Goal: Check status: Check status

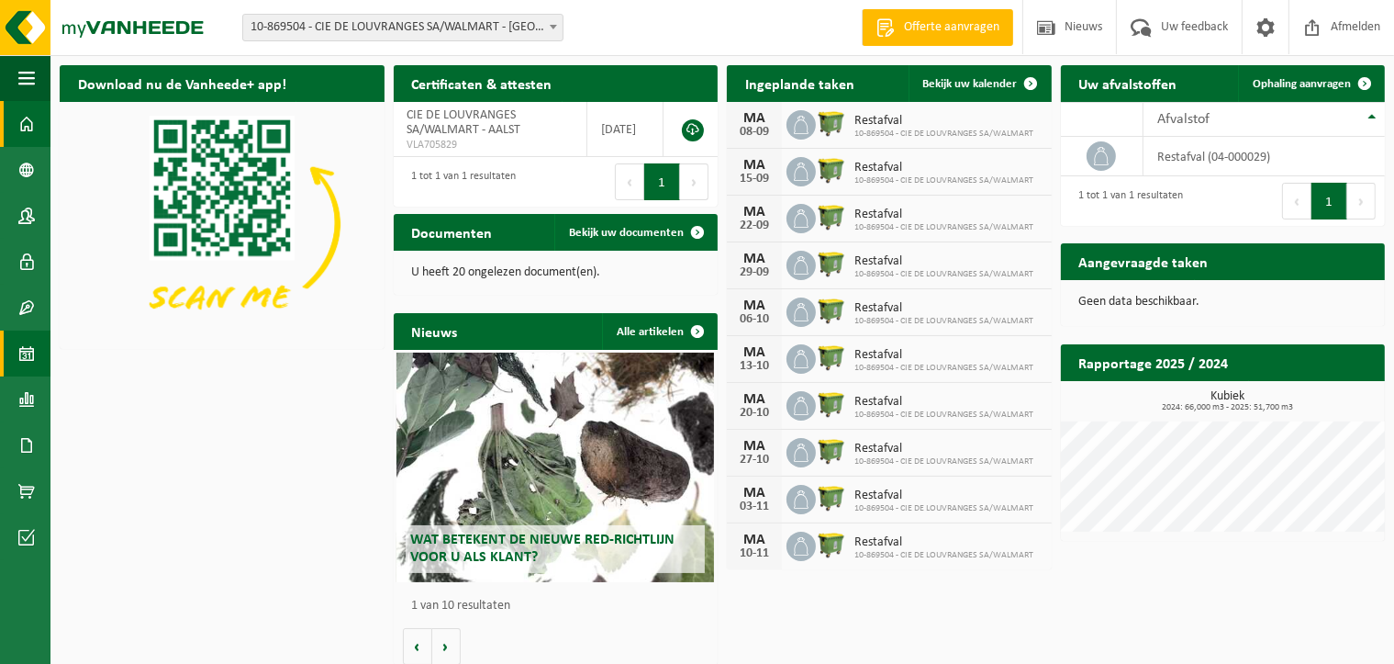
click at [28, 348] on span at bounding box center [26, 353] width 17 height 46
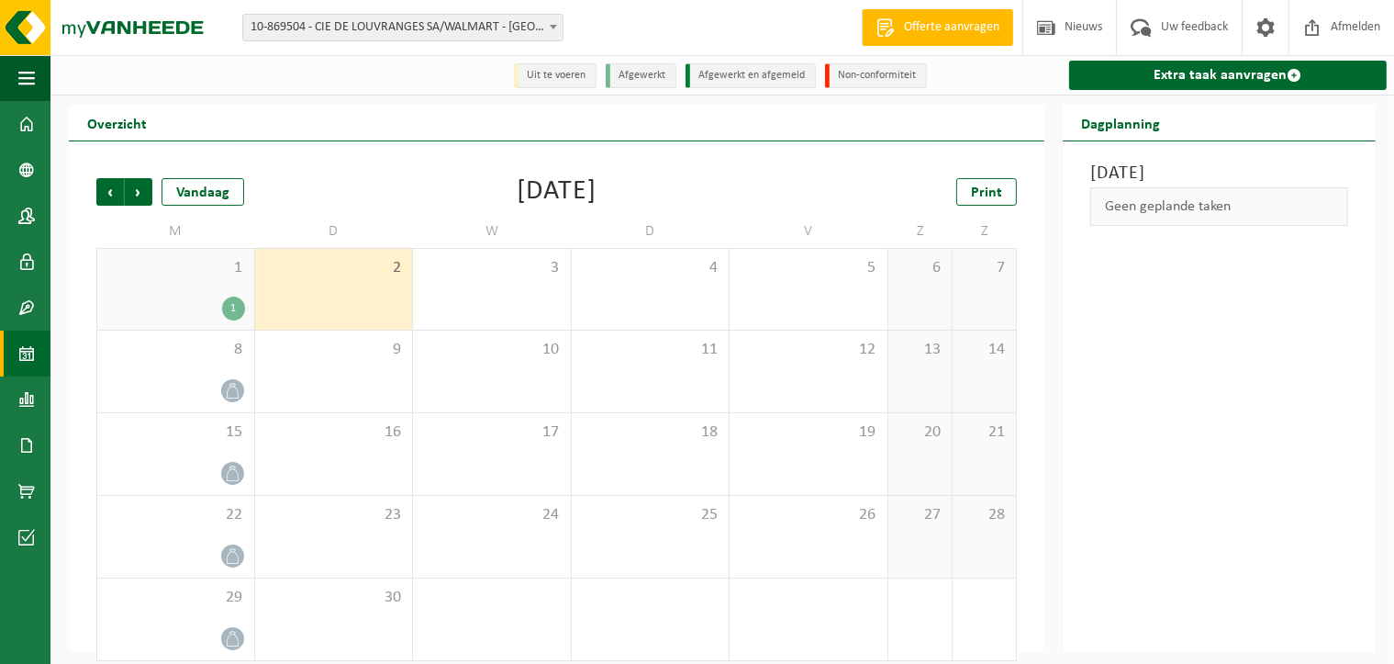
click at [229, 308] on div "1" at bounding box center [233, 309] width 23 height 24
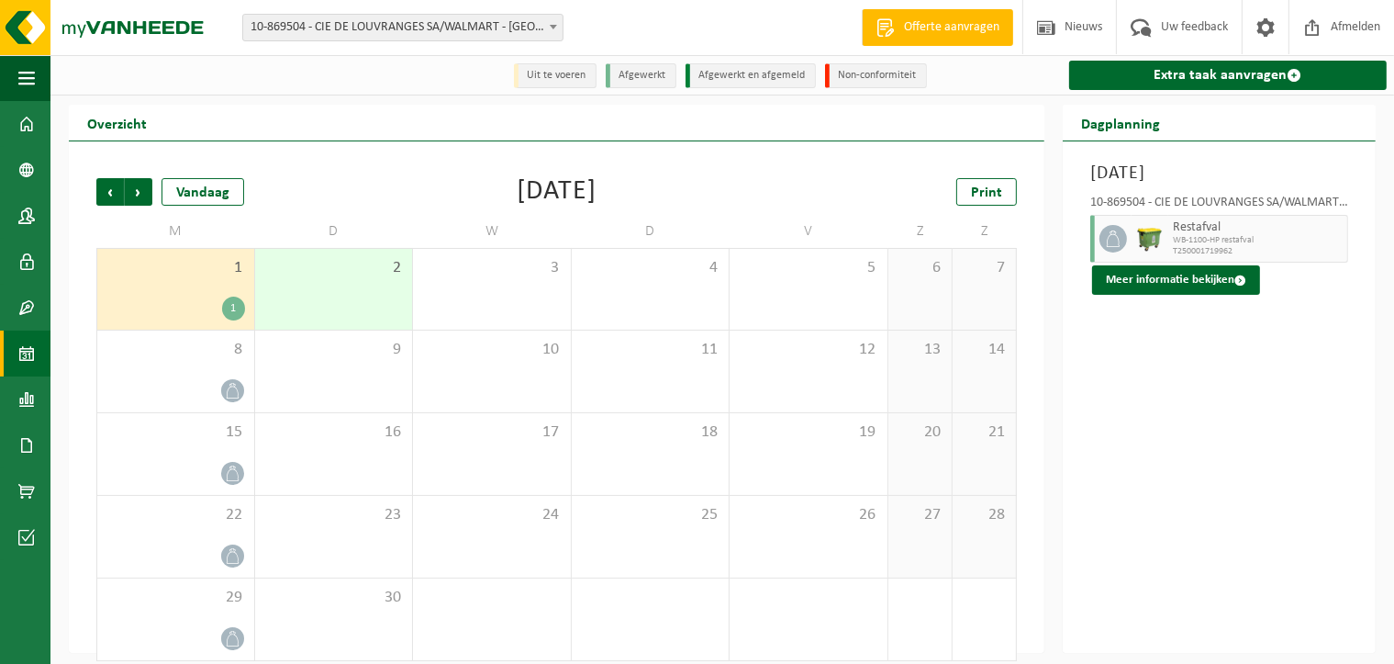
click at [337, 290] on div "2" at bounding box center [334, 289] width 158 height 81
